Goal: Information Seeking & Learning: Learn about a topic

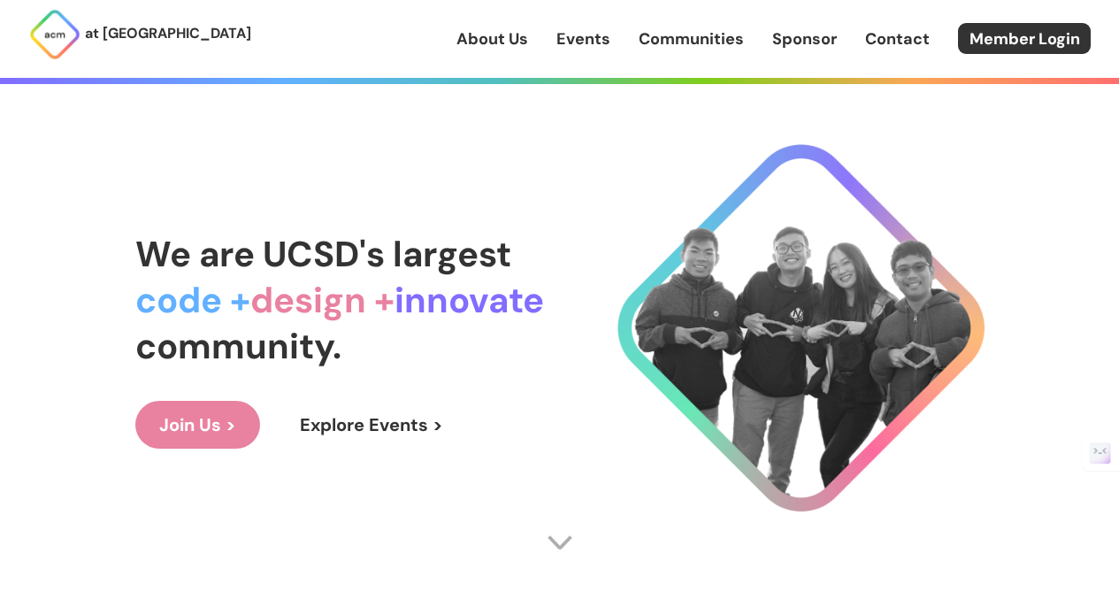
click at [563, 36] on link "Events" at bounding box center [583, 38] width 54 height 23
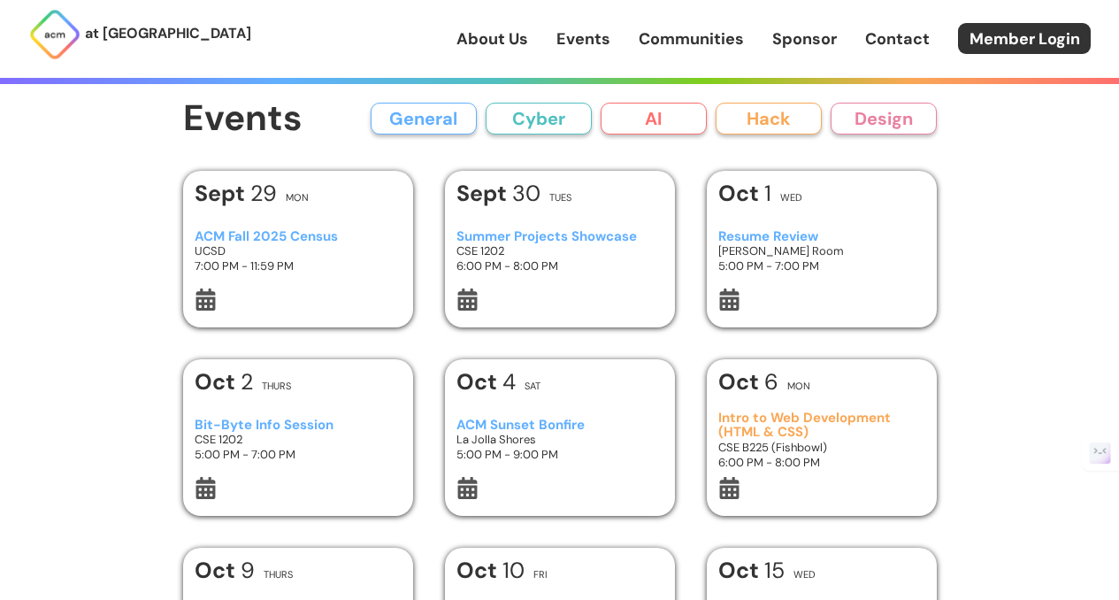
click at [494, 35] on link "About Us" at bounding box center [492, 38] width 72 height 23
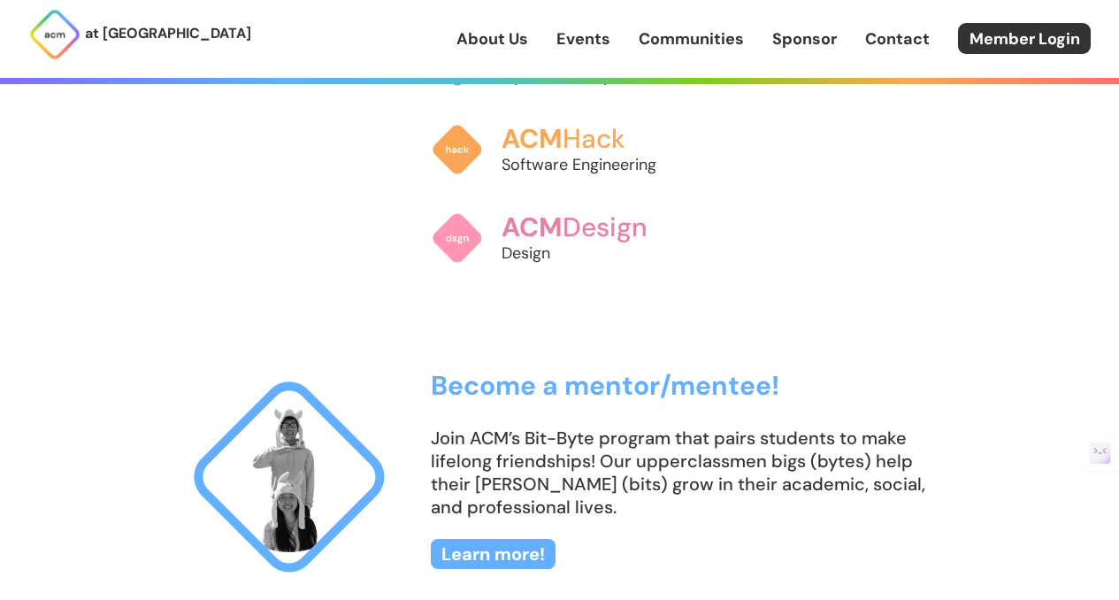
click at [736, 35] on link "Communities" at bounding box center [691, 38] width 105 height 23
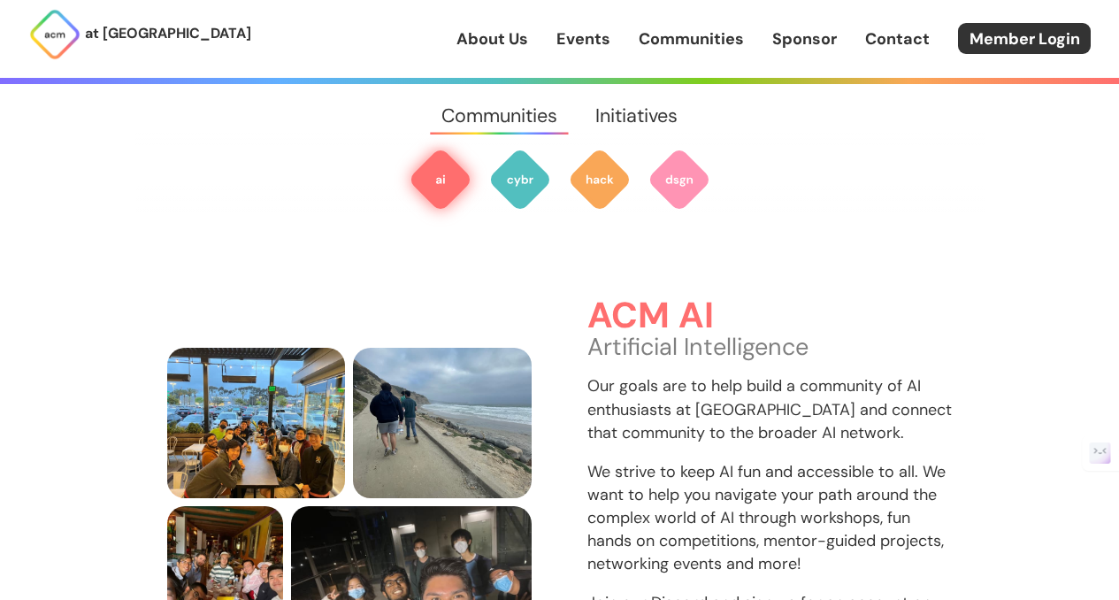
scroll to position [527, 0]
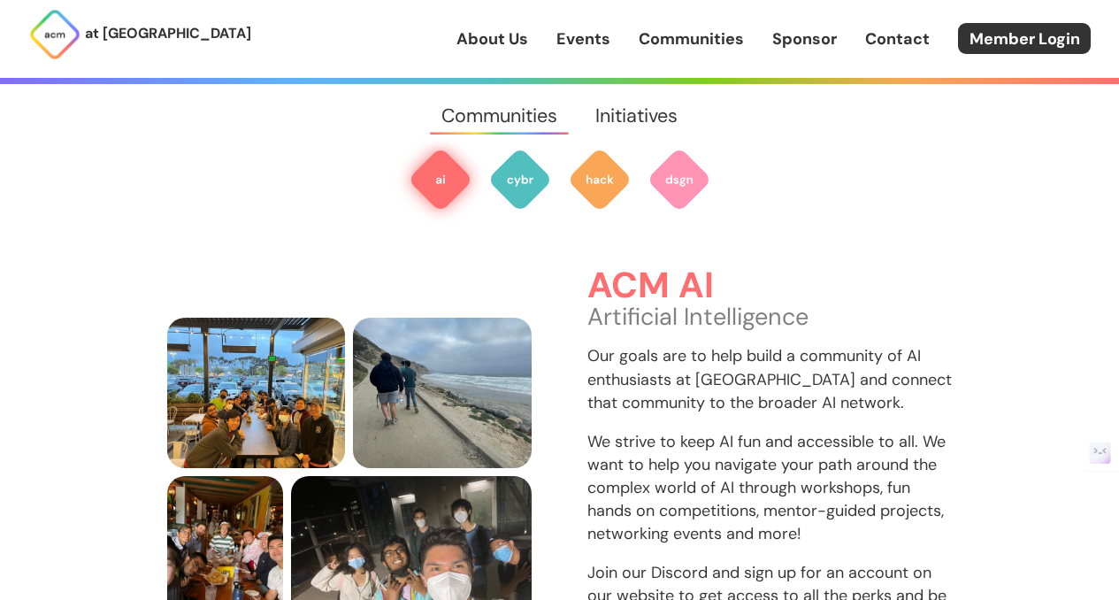
click at [415, 174] on img at bounding box center [441, 180] width 64 height 64
click at [428, 175] on img at bounding box center [441, 180] width 64 height 64
click at [530, 195] on img at bounding box center [520, 180] width 64 height 64
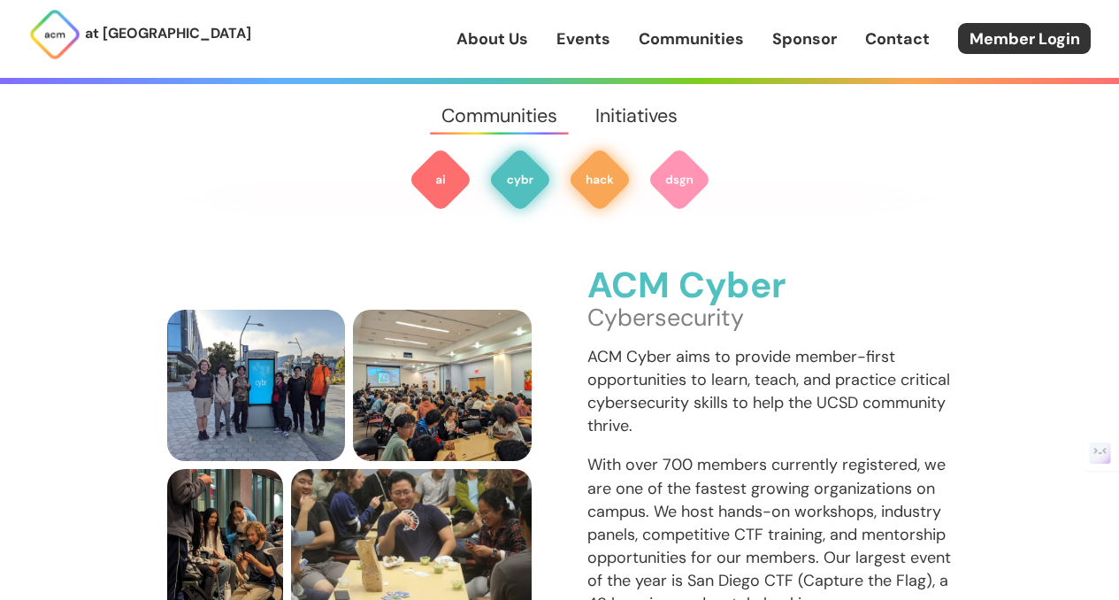
click at [591, 194] on img at bounding box center [600, 180] width 64 height 64
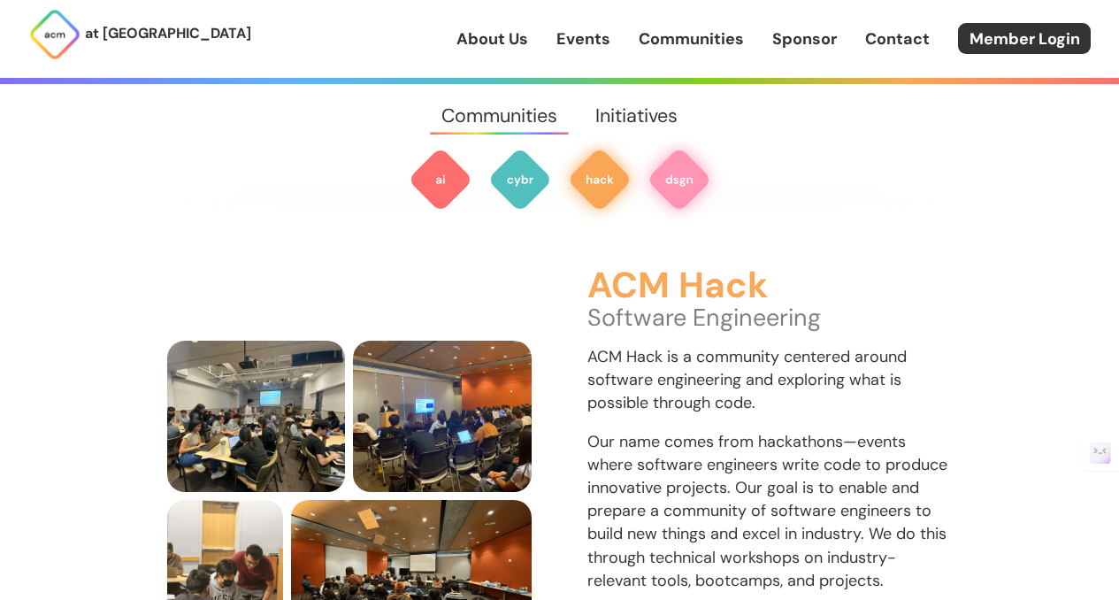
click at [696, 187] on img at bounding box center [680, 180] width 64 height 64
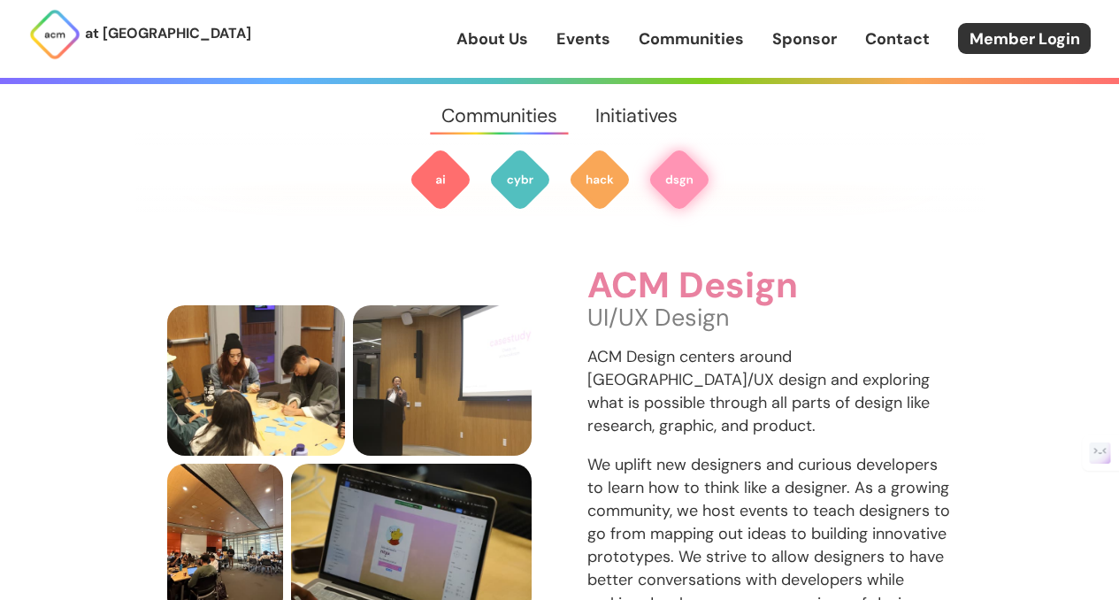
click at [642, 27] on link "Communities" at bounding box center [691, 38] width 105 height 23
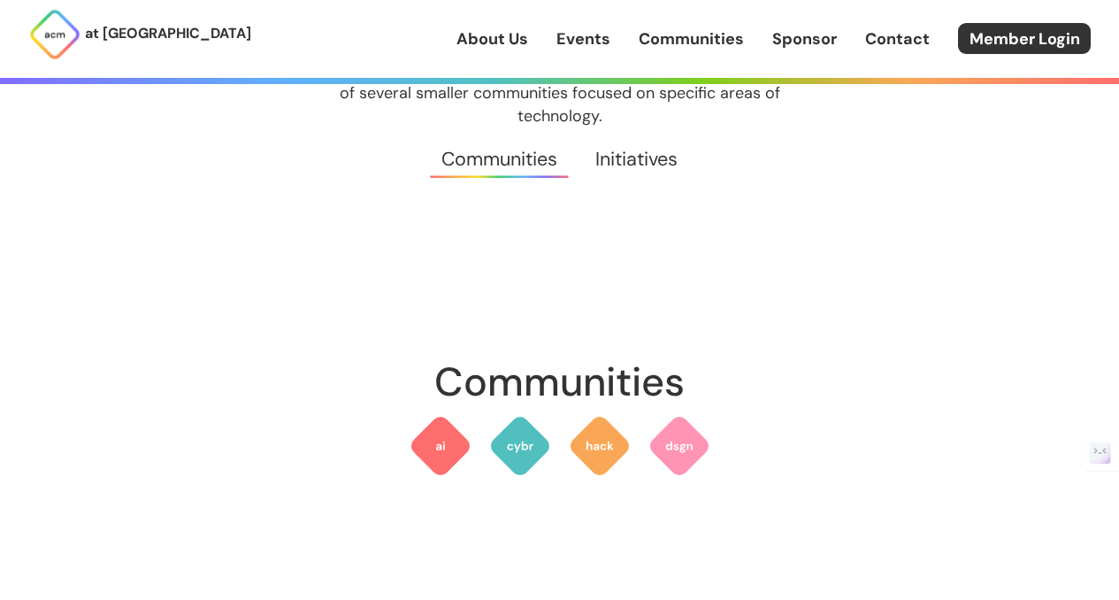
click at [822, 49] on link "Sponsor" at bounding box center [804, 38] width 65 height 23
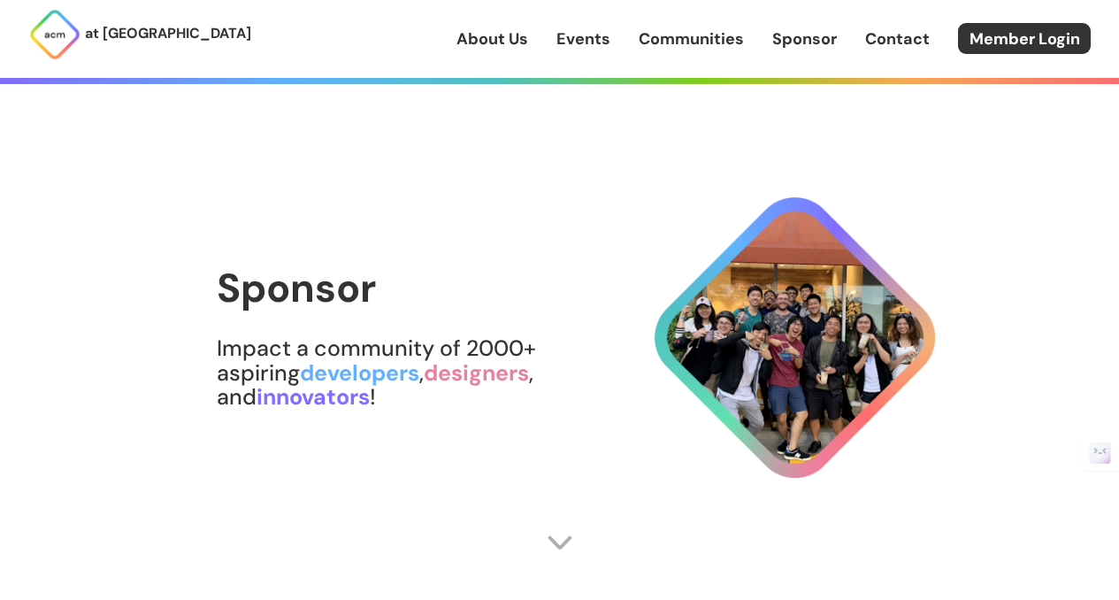
click at [894, 39] on link "Contact" at bounding box center [897, 38] width 65 height 23
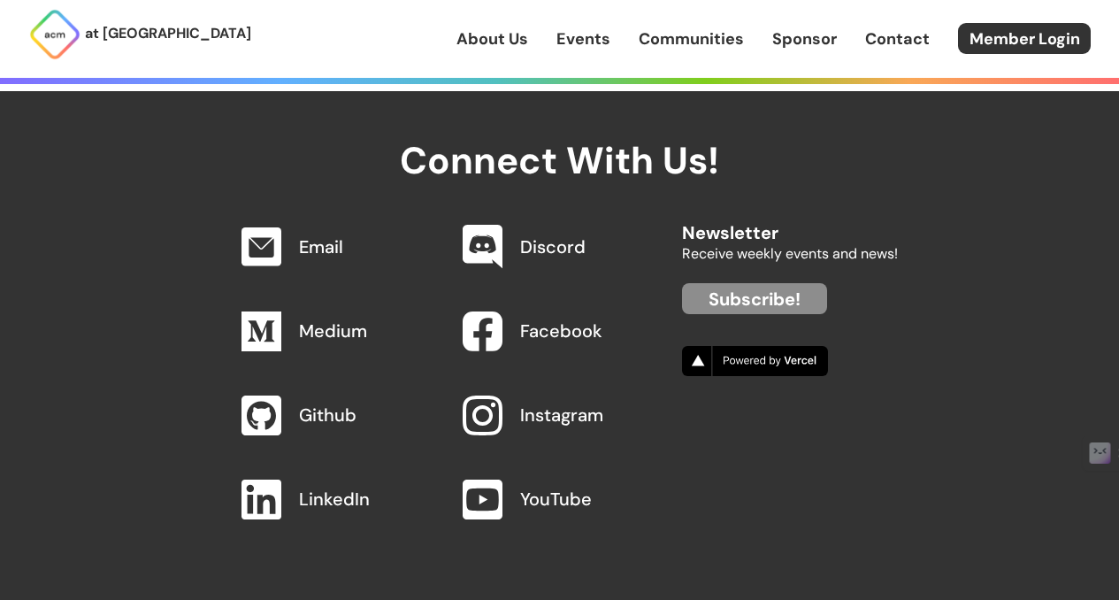
scroll to position [1739, 0]
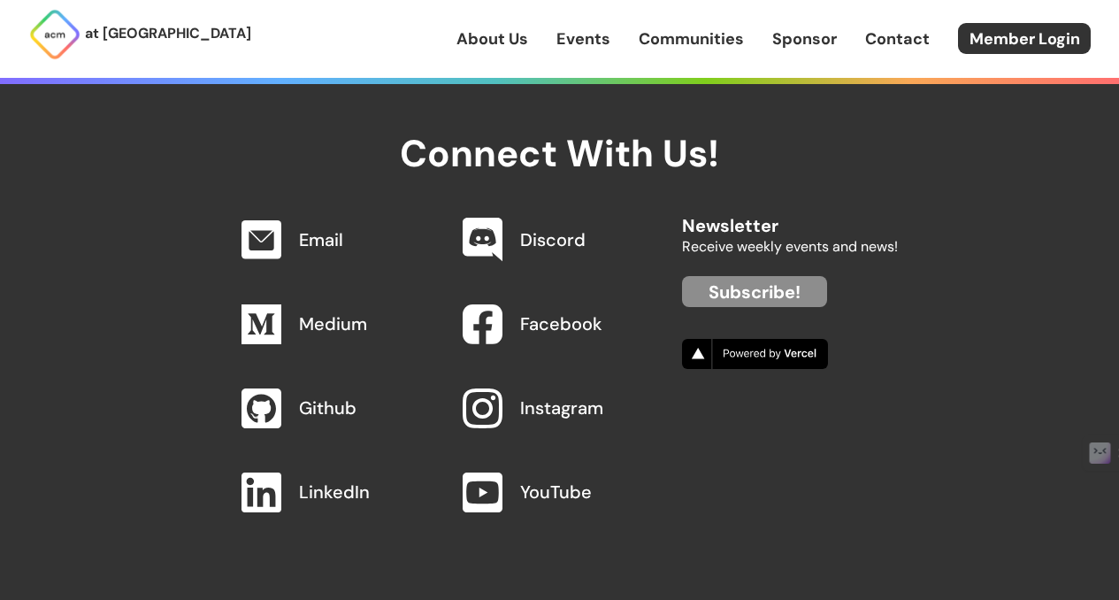
click at [475, 30] on link "About Us" at bounding box center [492, 38] width 72 height 23
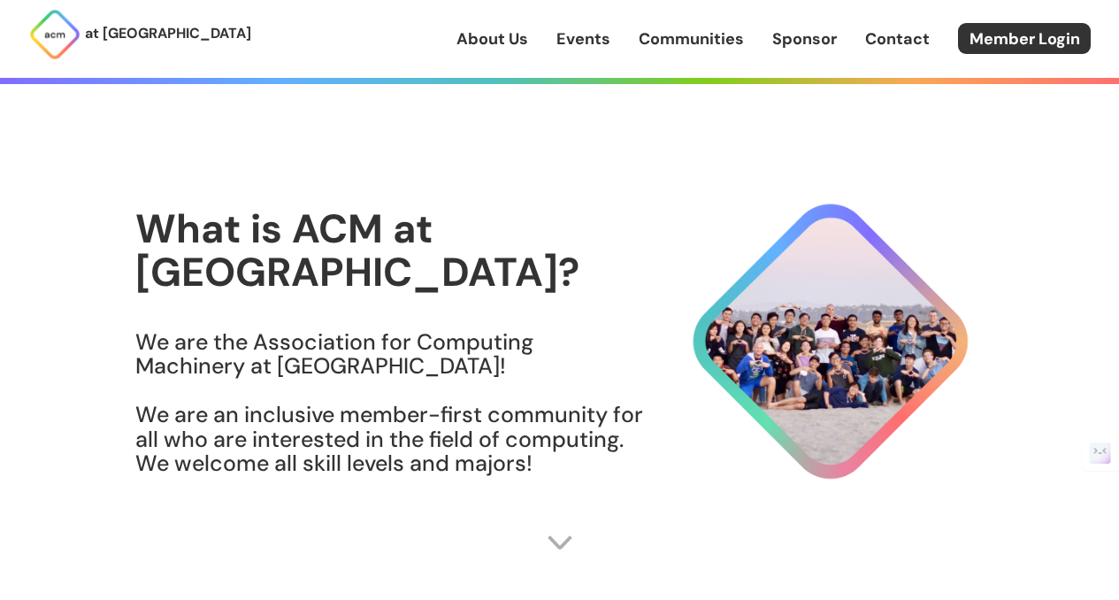
click at [909, 35] on link "Contact" at bounding box center [897, 38] width 65 height 23
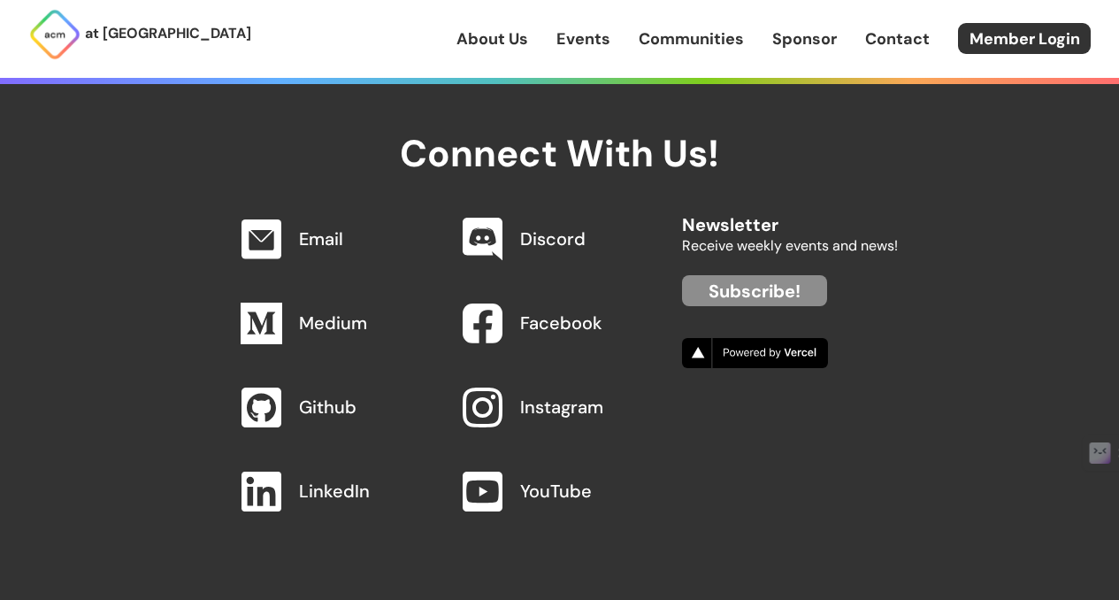
scroll to position [8304, 0]
click at [337, 410] on link "Github" at bounding box center [328, 406] width 58 height 23
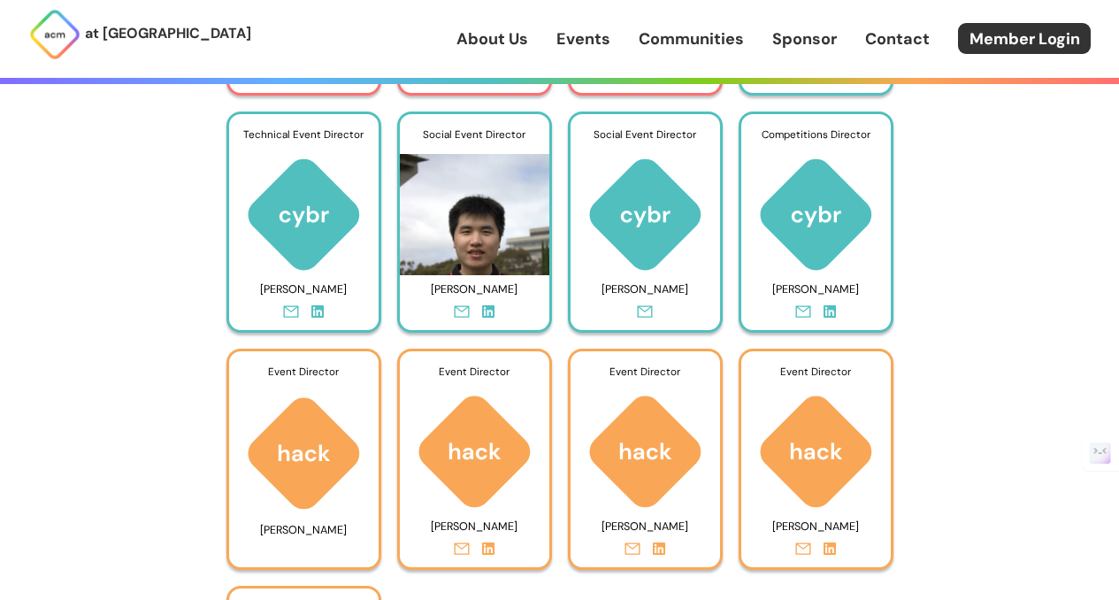
scroll to position [7345, 0]
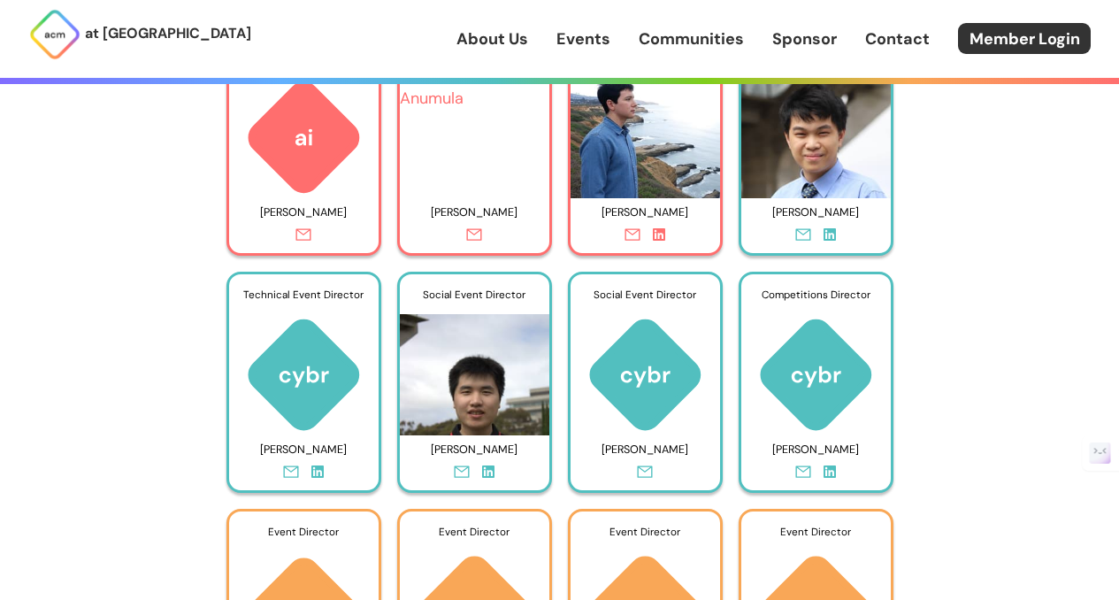
click at [594, 42] on link "Events" at bounding box center [583, 38] width 54 height 23
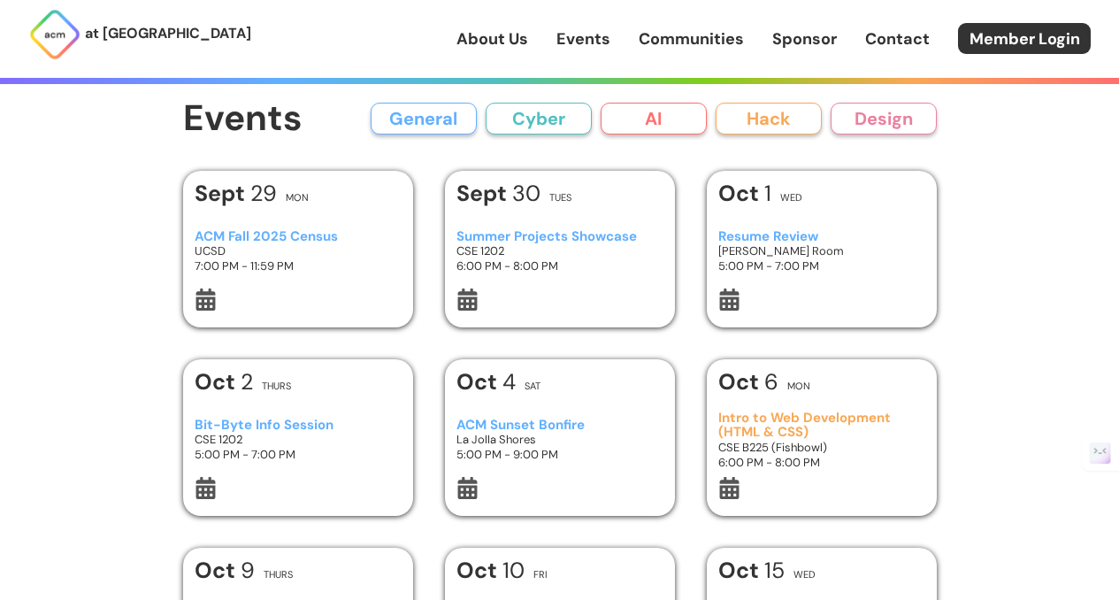
click at [497, 186] on b "Sept" at bounding box center [484, 193] width 56 height 29
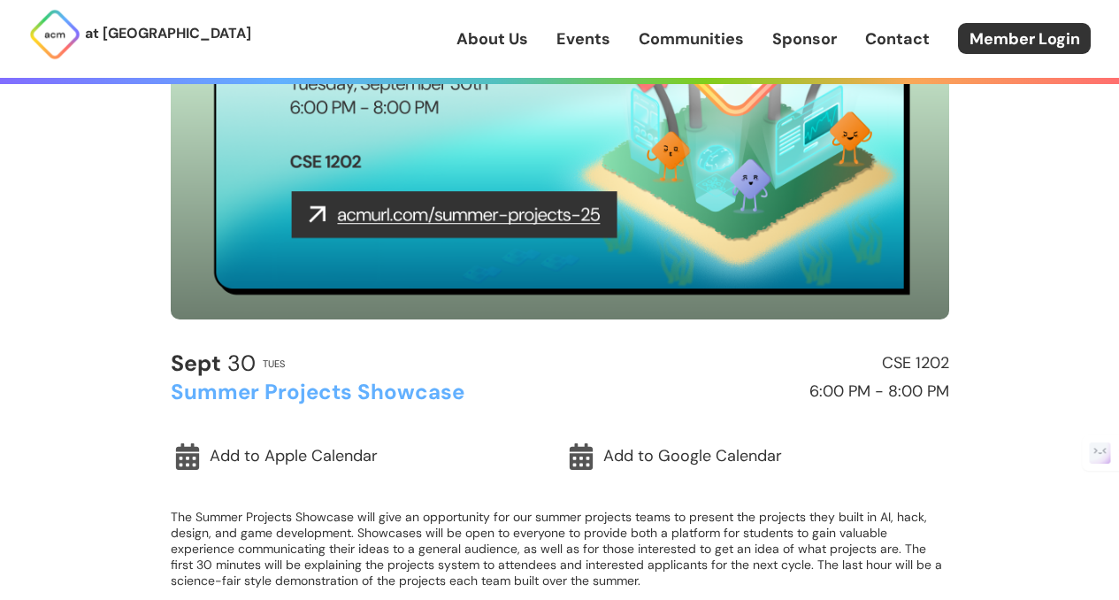
scroll to position [238, 0]
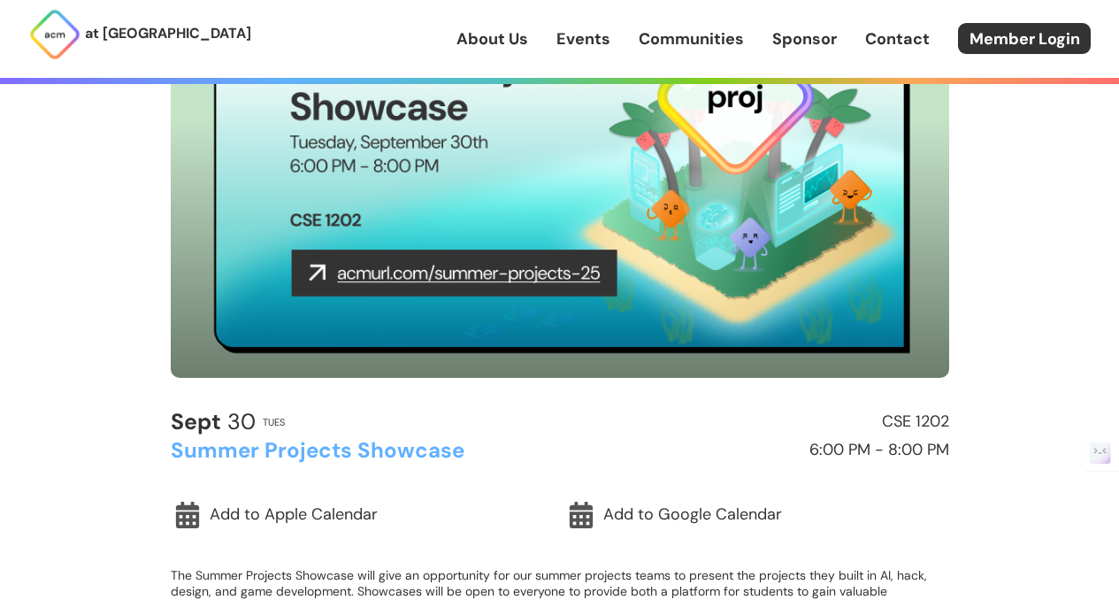
click at [471, 274] on img at bounding box center [560, 159] width 778 height 438
click at [533, 280] on img at bounding box center [560, 159] width 778 height 438
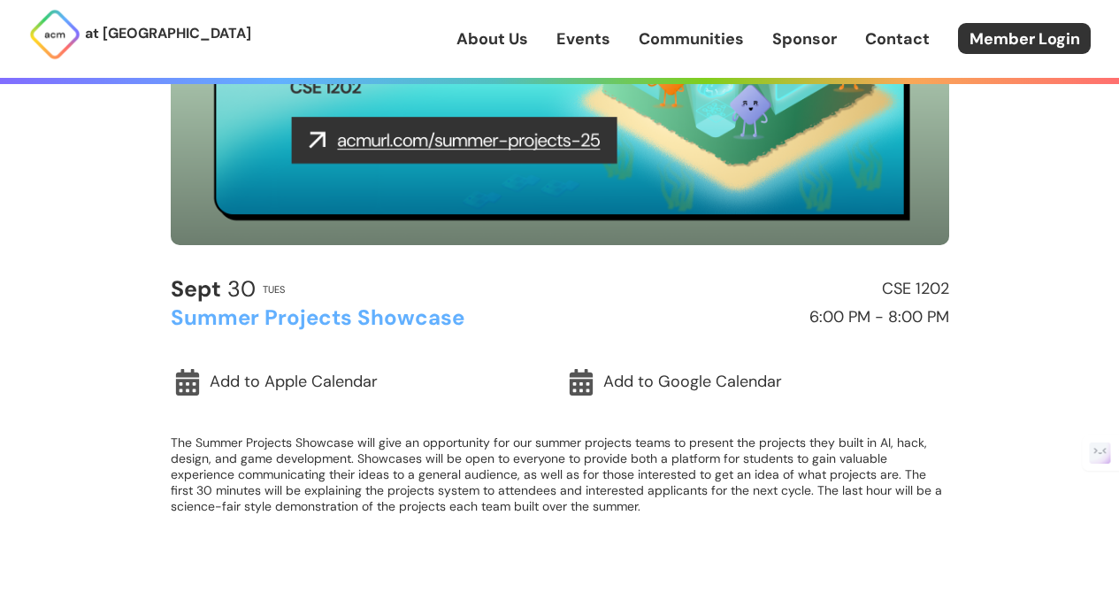
scroll to position [0, 0]
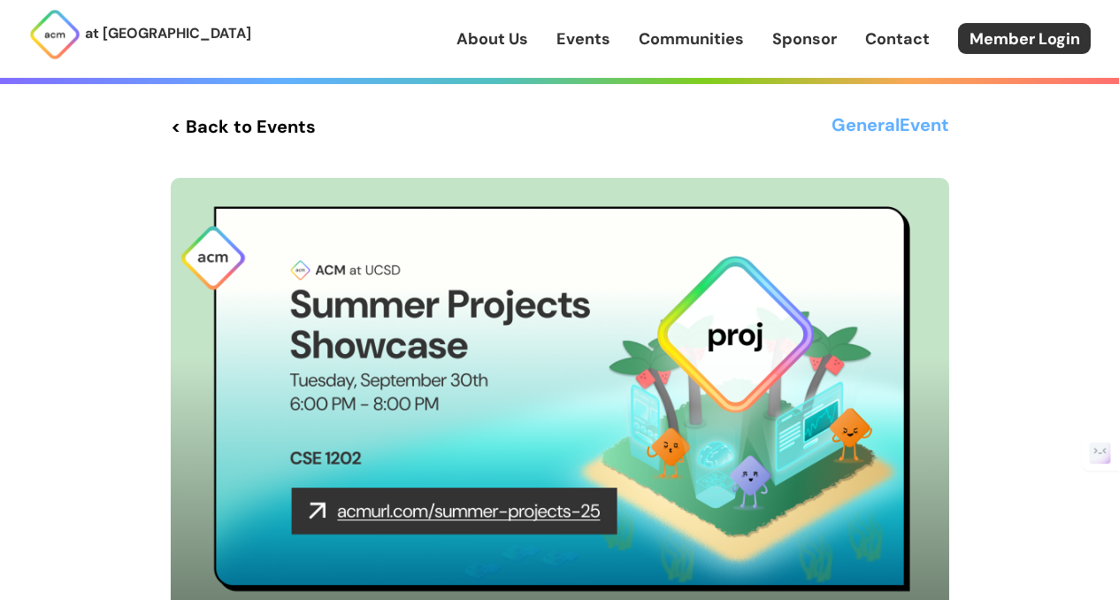
click at [590, 40] on link "Events" at bounding box center [583, 38] width 54 height 23
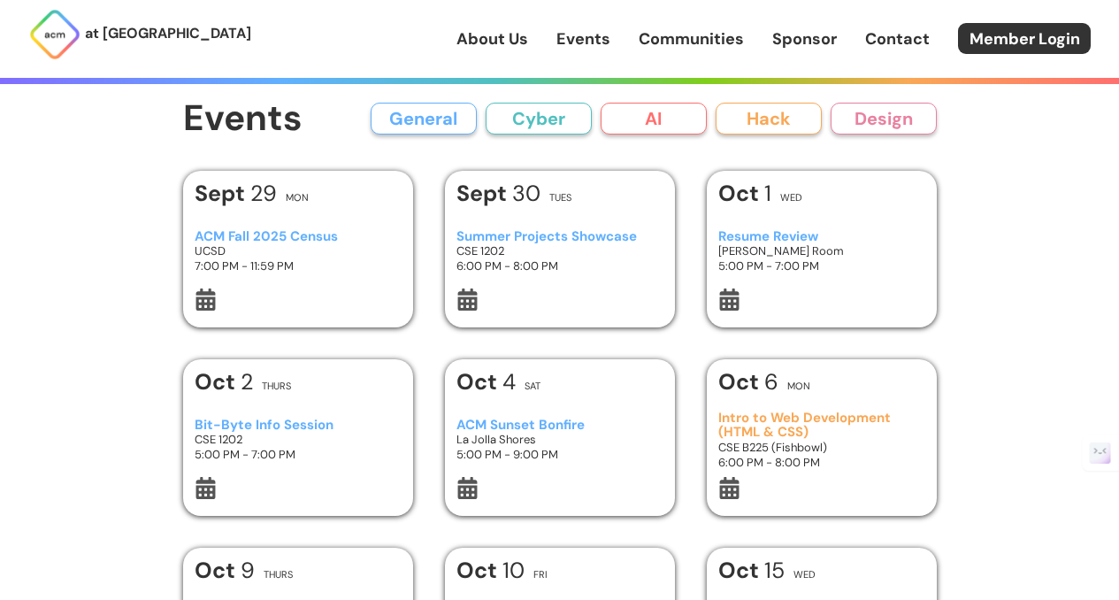
click at [676, 39] on link "Communities" at bounding box center [691, 38] width 105 height 23
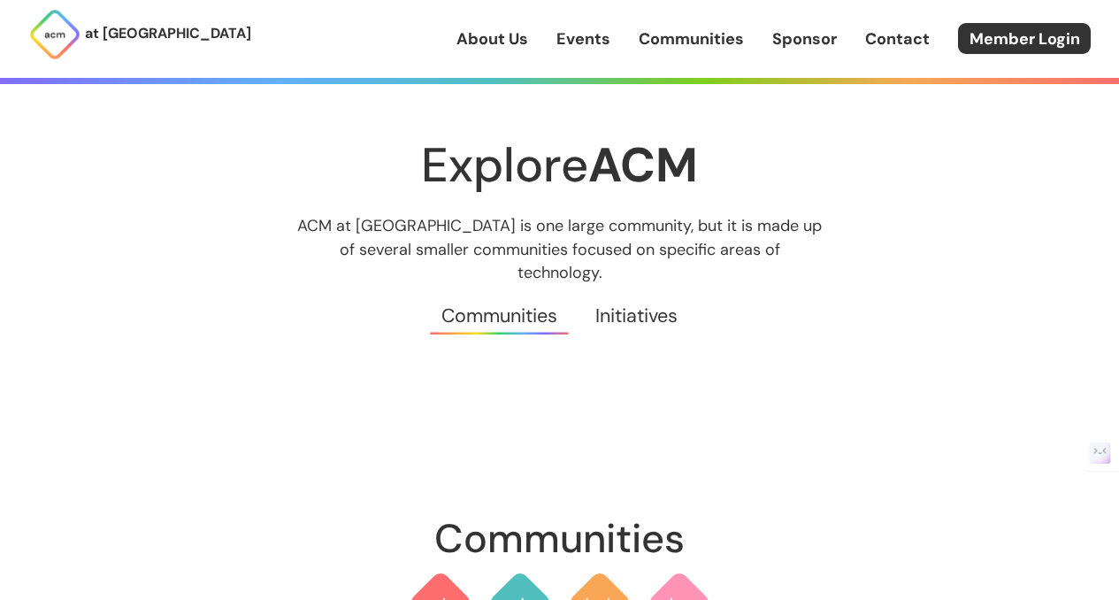
click at [561, 41] on link "Events" at bounding box center [583, 38] width 54 height 23
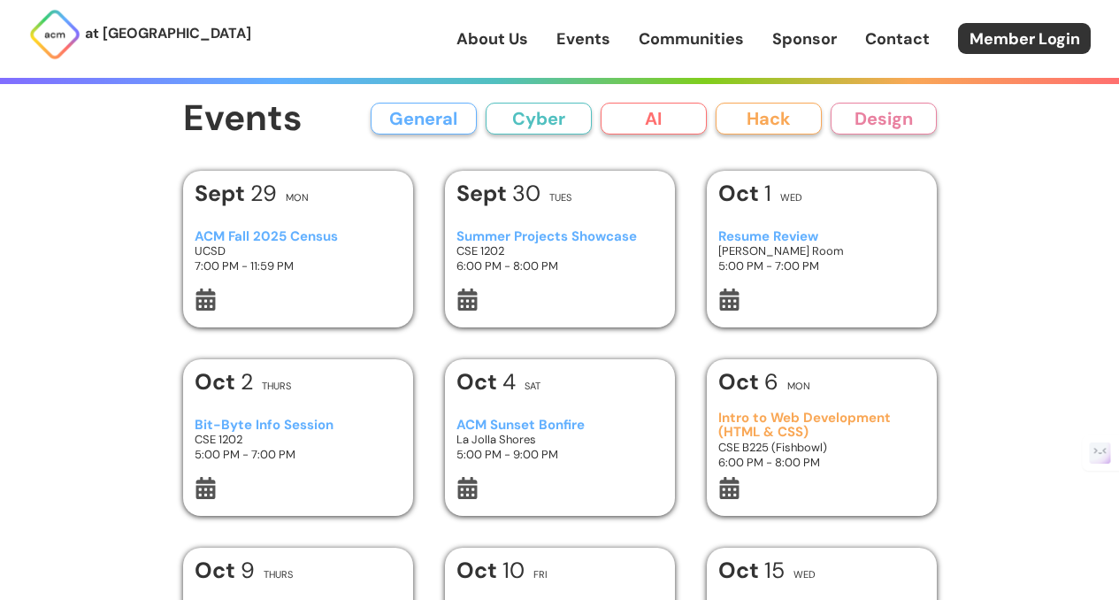
click at [497, 40] on link "About Us" at bounding box center [492, 38] width 72 height 23
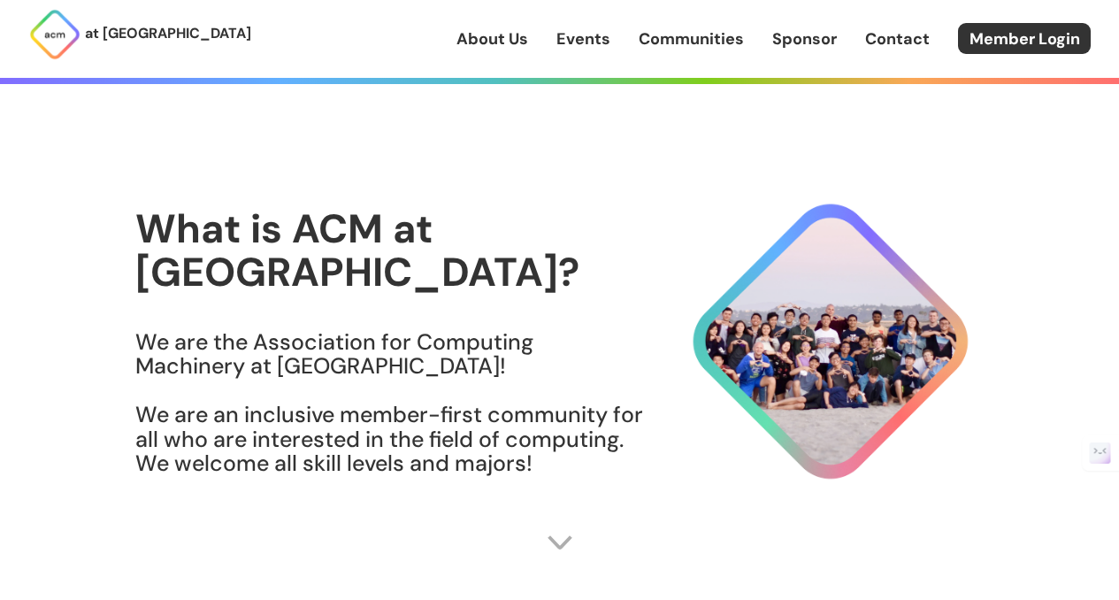
click at [559, 30] on link "Events" at bounding box center [583, 38] width 54 height 23
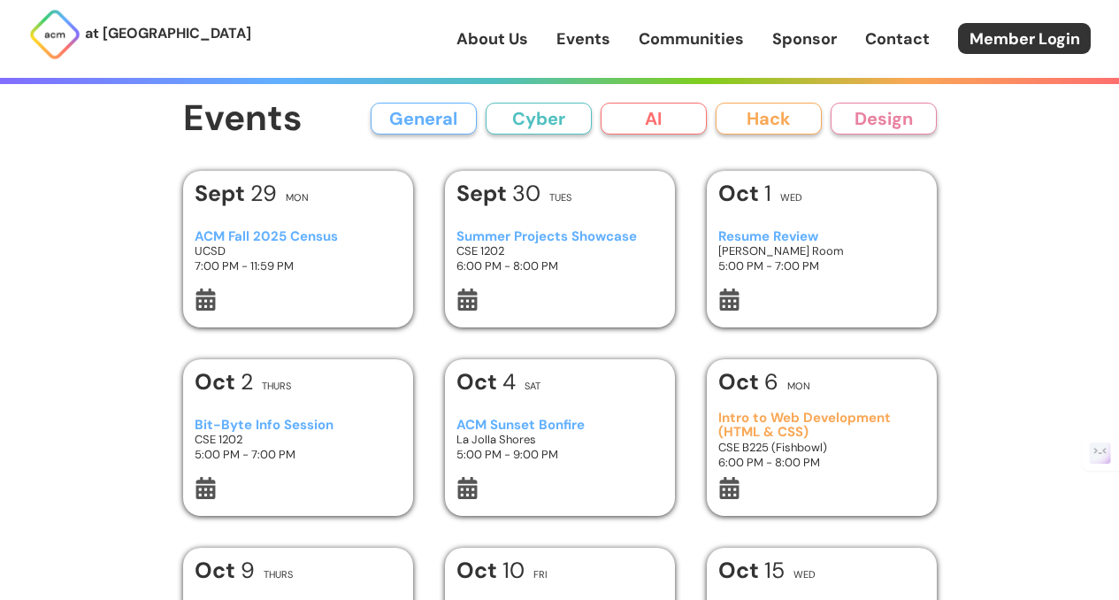
click at [547, 238] on h3 "Summer Projects Showcase" at bounding box center [559, 236] width 206 height 15
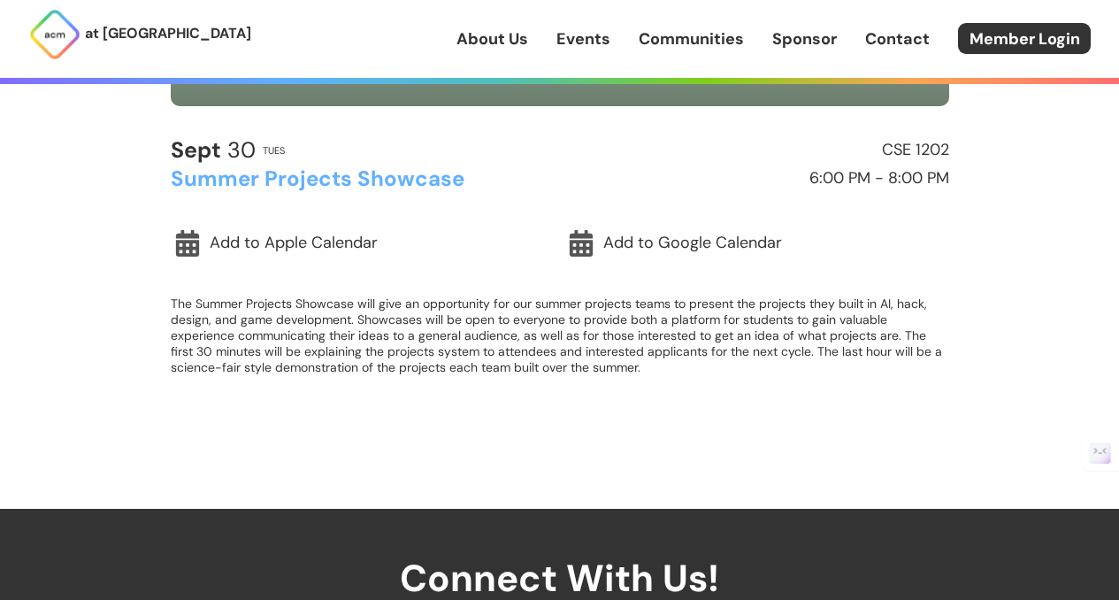
scroll to position [515, 0]
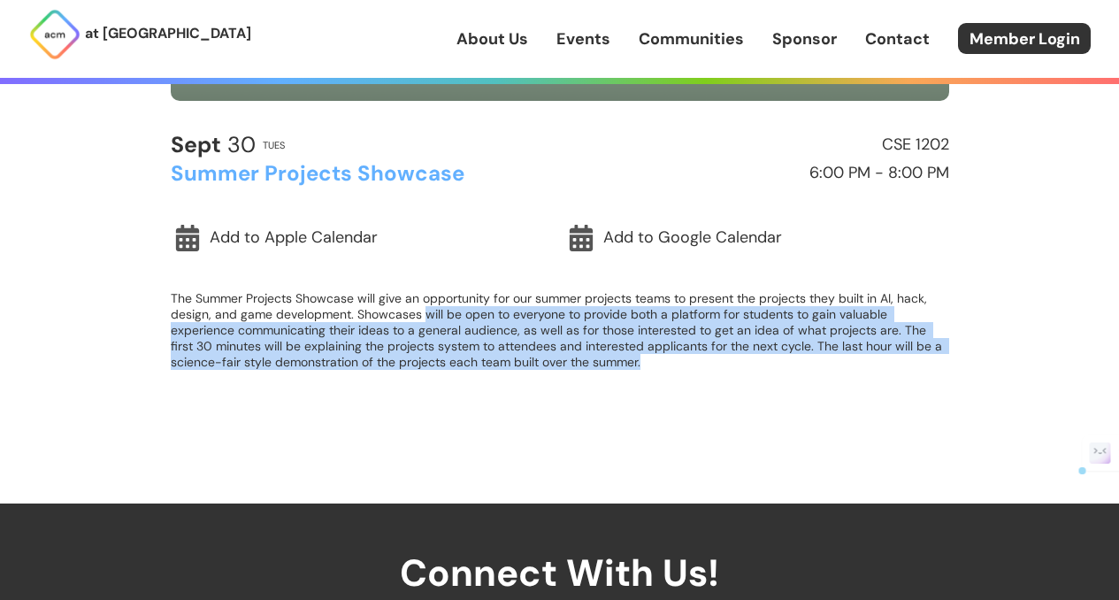
drag, startPoint x: 426, startPoint y: 317, endPoint x: 688, endPoint y: 406, distance: 276.7
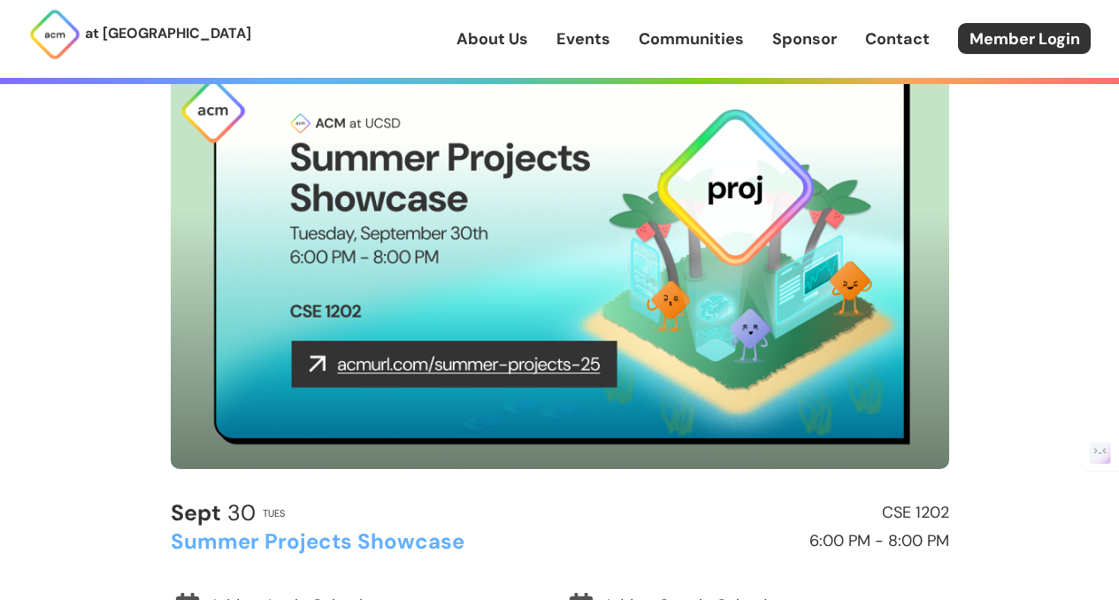
scroll to position [0, 0]
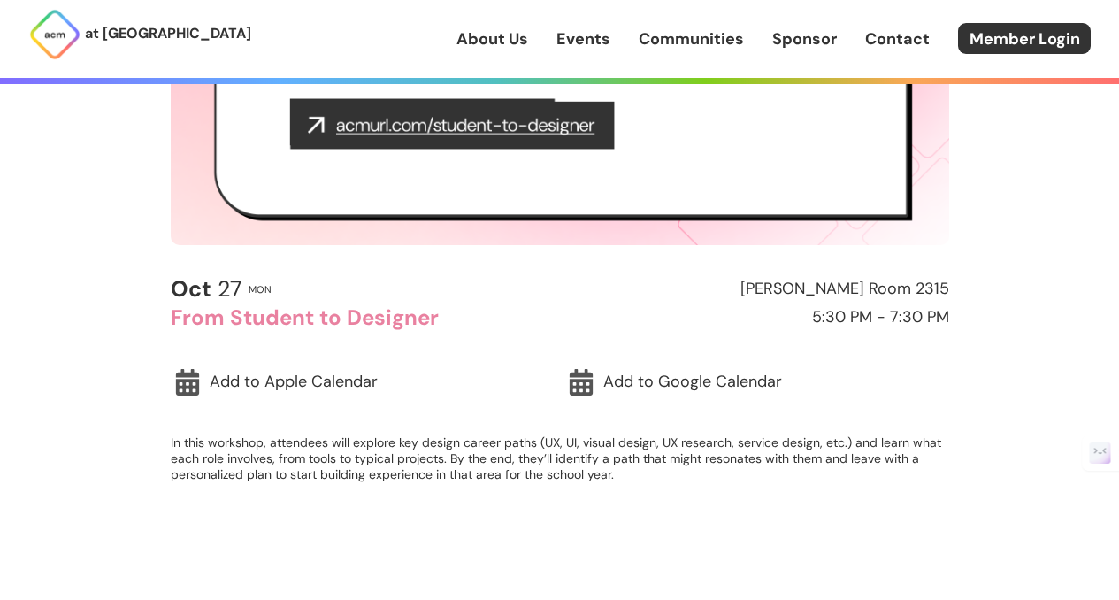
scroll to position [401, 0]
